Goal: Task Accomplishment & Management: Manage account settings

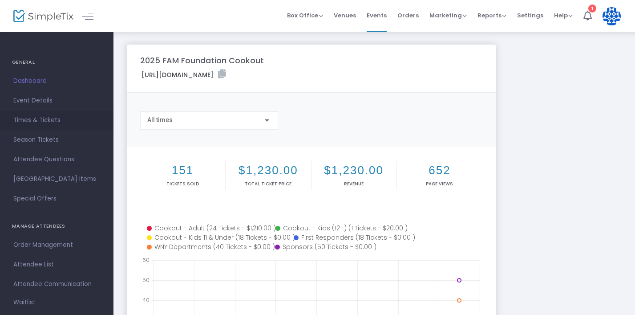
click at [33, 118] on span "Times & Tickets" at bounding box center [56, 120] width 87 height 12
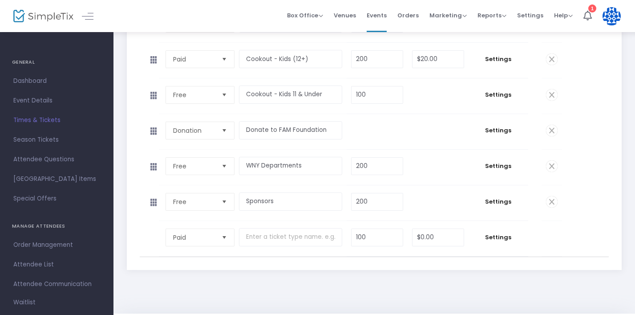
scroll to position [230, 0]
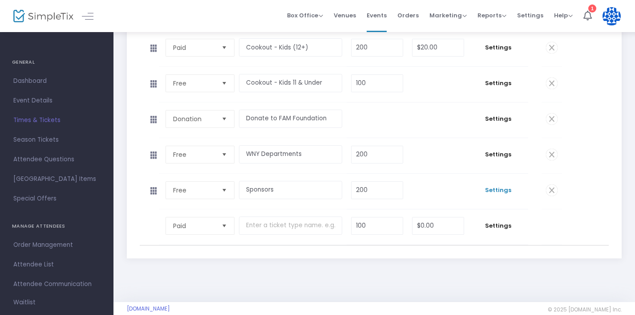
click at [499, 194] on span "Settings" at bounding box center [498, 190] width 51 height 9
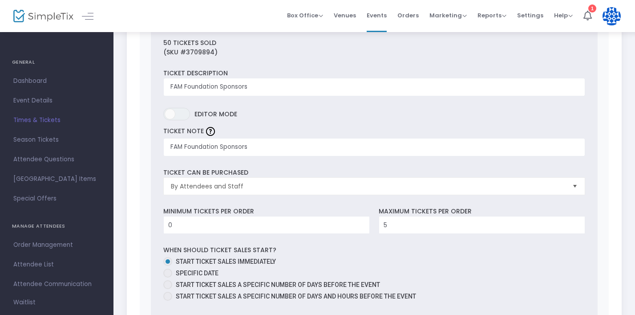
scroll to position [439, 0]
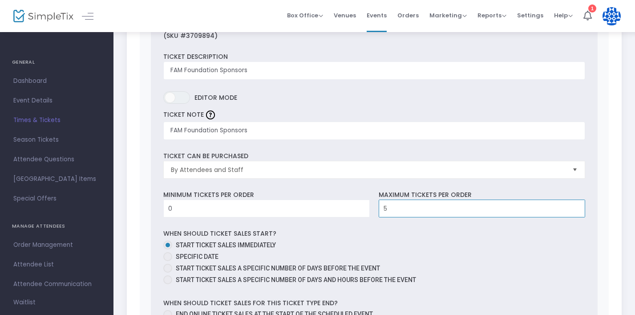
click at [420, 217] on input "5" at bounding box center [482, 208] width 206 height 17
type input "2"
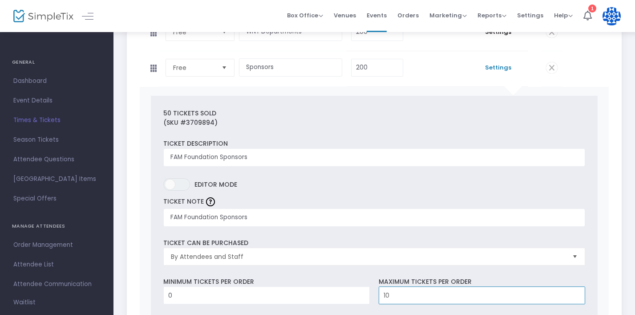
scroll to position [409, 0]
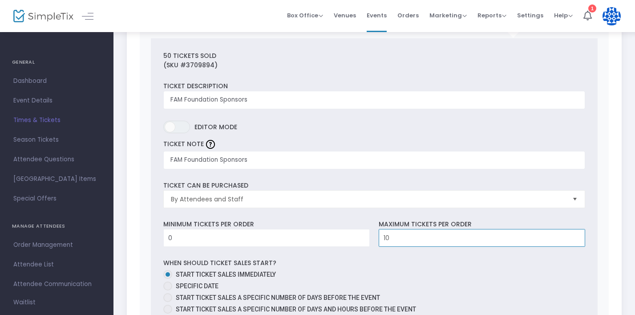
type input "10"
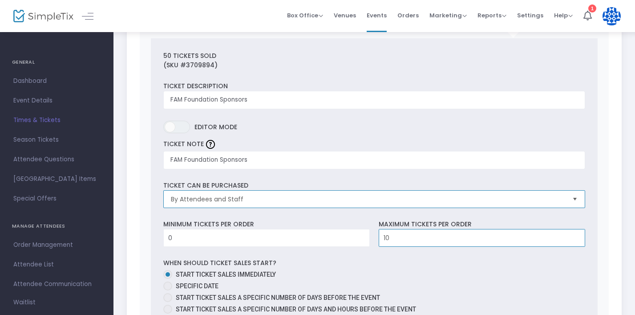
click at [443, 203] on span "By Attendees and Staff" at bounding box center [368, 198] width 394 height 9
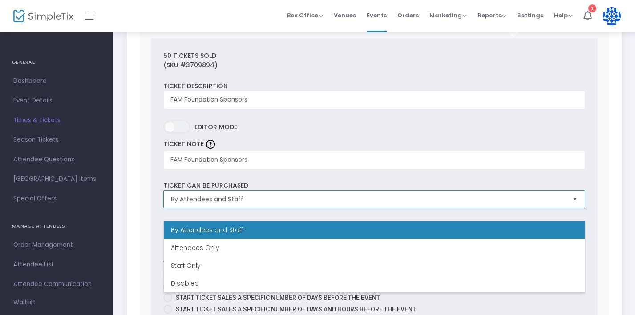
click at [443, 203] on span "By Attendees and Staff" at bounding box center [368, 198] width 394 height 9
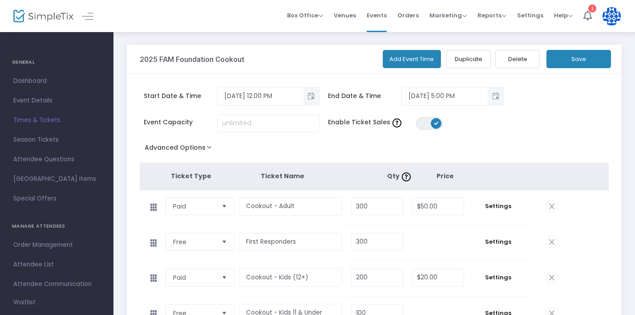
scroll to position [0, 0]
click at [568, 63] on button "Save" at bounding box center [578, 59] width 65 height 18
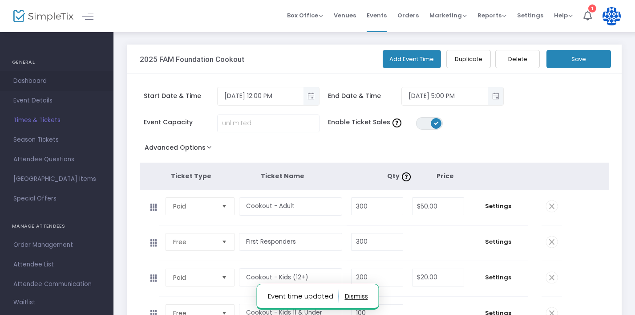
click at [25, 80] on span "Dashboard" at bounding box center [56, 81] width 87 height 12
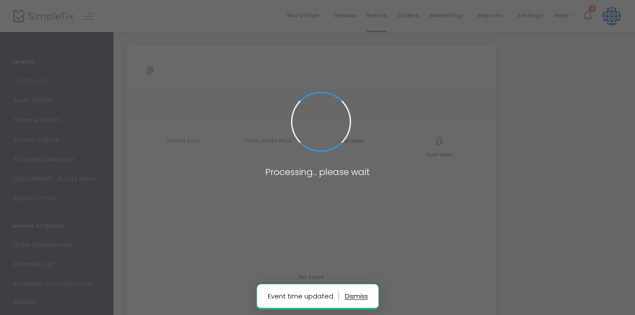
type input "[URL][DOMAIN_NAME]"
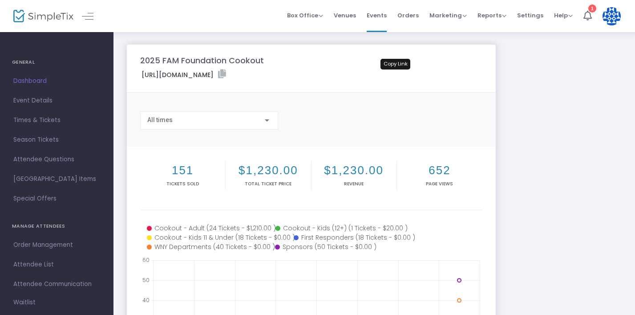
click at [226, 76] on icon at bounding box center [222, 73] width 8 height 9
